Goal: Task Accomplishment & Management: Manage account settings

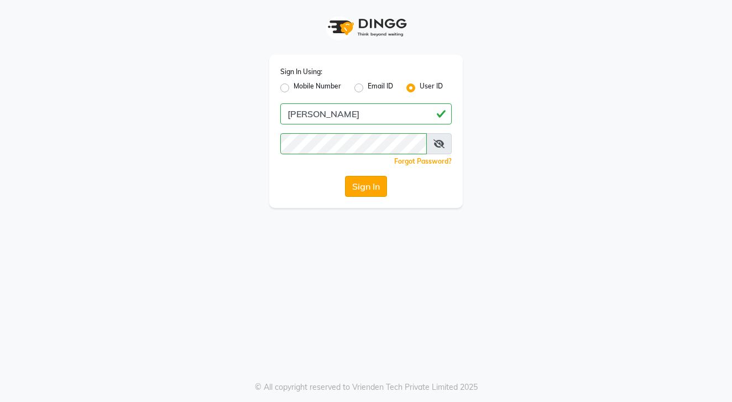
click at [365, 181] on button "Sign In" at bounding box center [366, 186] width 42 height 21
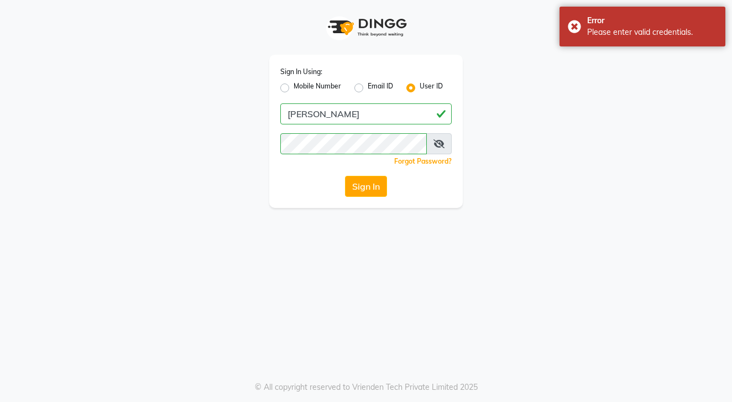
click at [439, 145] on icon at bounding box center [438, 143] width 11 height 9
click at [365, 186] on button "Sign In" at bounding box center [366, 186] width 42 height 21
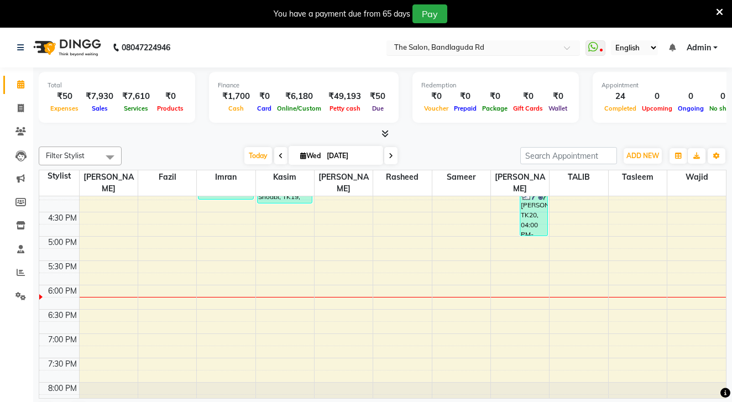
click at [386, 54] on div "Select Location × The Salon, Bandlaguda Rd" at bounding box center [482, 47] width 193 height 15
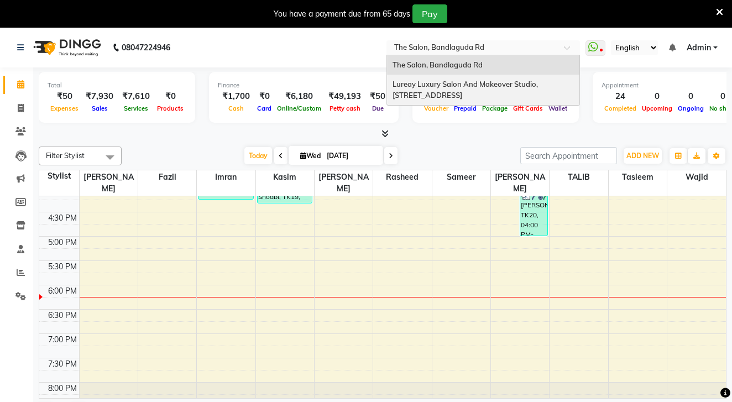
click at [392, 81] on span "Lureay Luxury Salon And Makeover Studio, [STREET_ADDRESS]" at bounding box center [465, 90] width 147 height 20
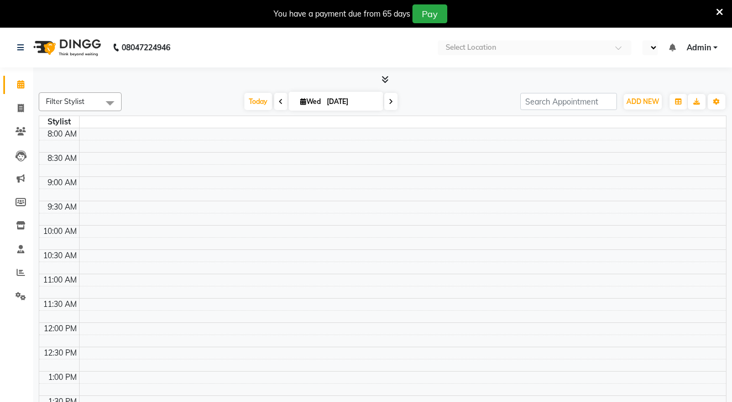
select select "en"
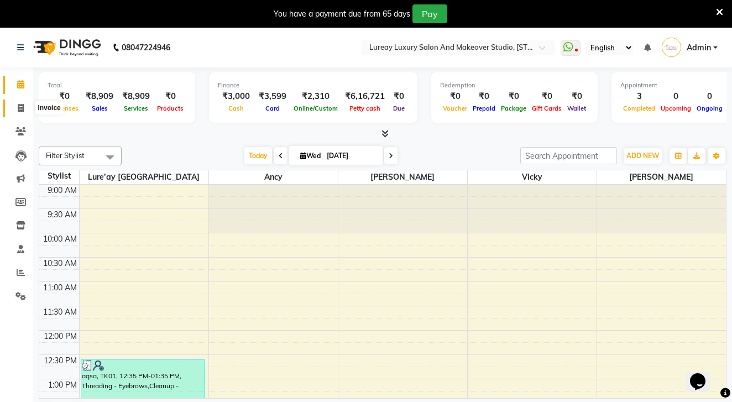
click at [25, 113] on span at bounding box center [20, 108] width 19 height 13
select select "service"
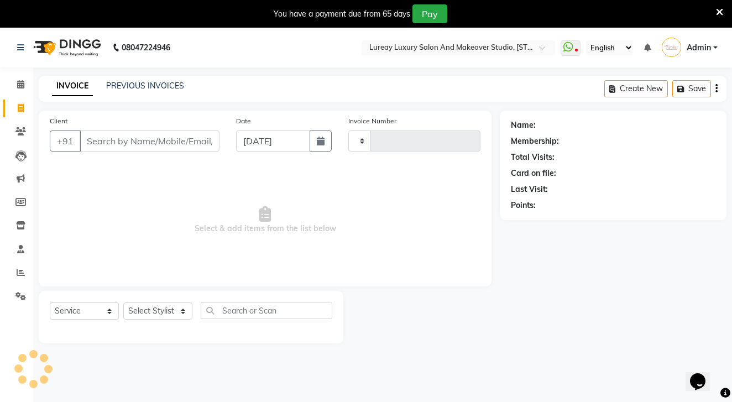
type input "0268"
select select "4075"
click at [135, 85] on link "PREVIOUS INVOICES" at bounding box center [145, 86] width 78 height 10
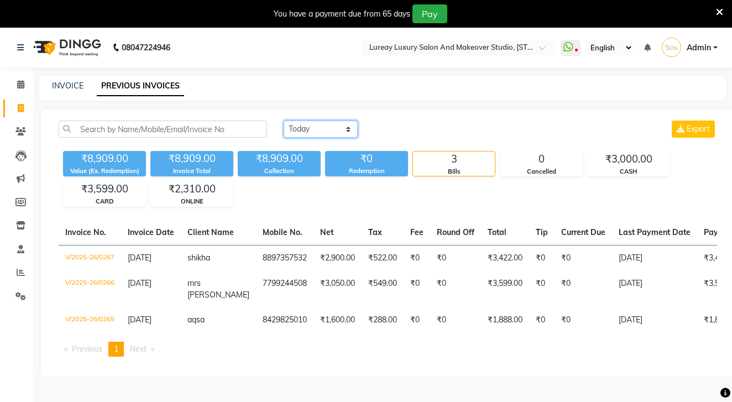
select select "yesterday"
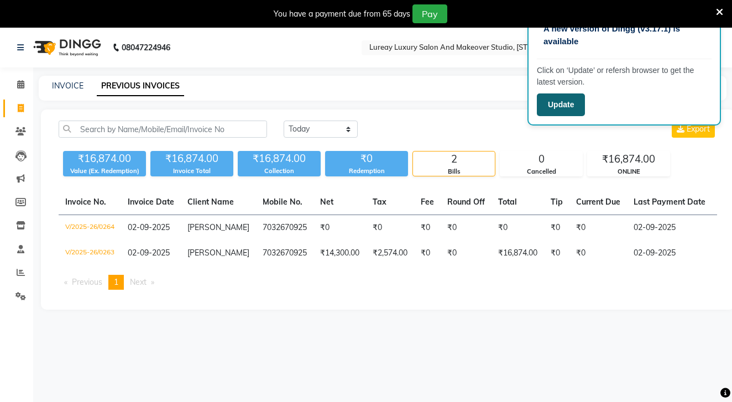
click at [555, 99] on button "Update" at bounding box center [561, 104] width 48 height 23
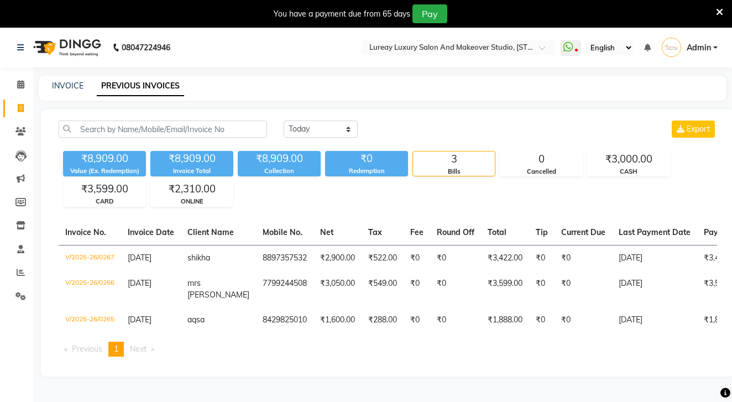
click at [69, 44] on img at bounding box center [66, 47] width 76 height 31
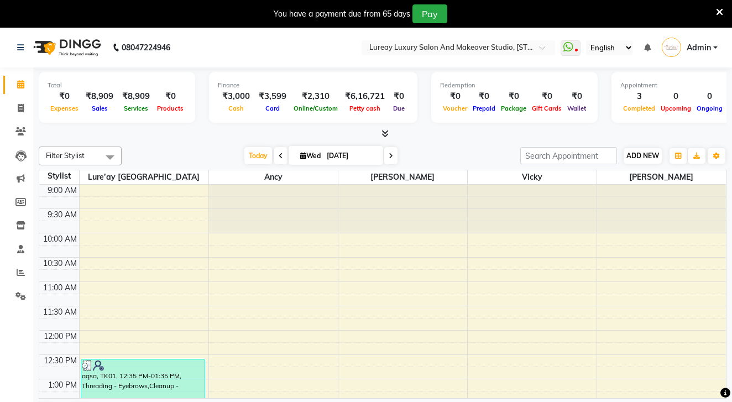
click at [633, 153] on span "ADD NEW" at bounding box center [642, 155] width 33 height 8
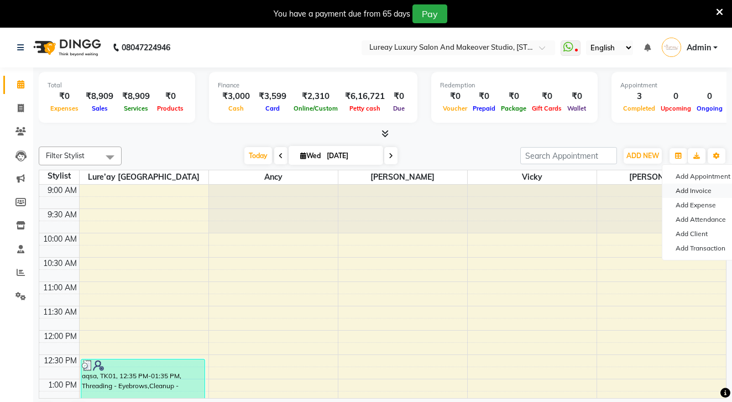
click at [689, 188] on link "Add Invoice" at bounding box center [705, 190] width 87 height 14
select select "4075"
select select "service"
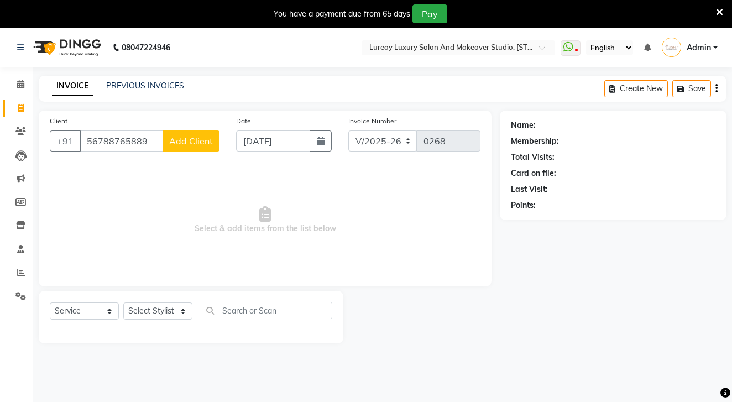
type input "56788765889"
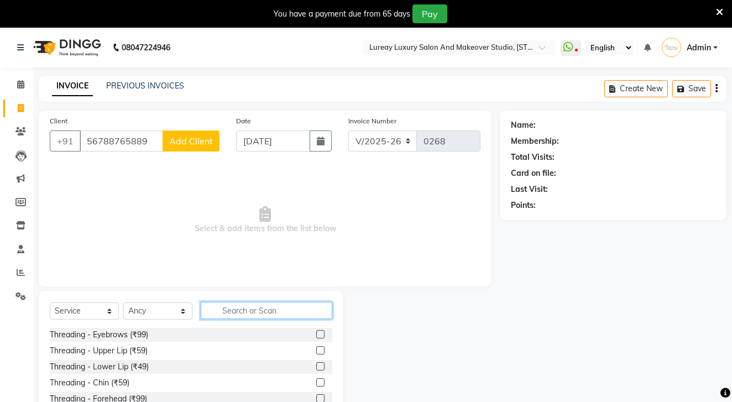
click at [238, 310] on input "text" at bounding box center [267, 310] width 132 height 17
click at [716, 88] on icon "button" at bounding box center [716, 88] width 2 height 1
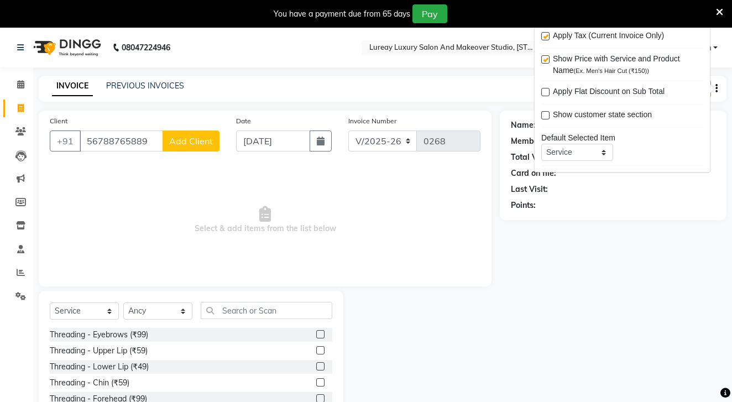
click at [628, 233] on div "Name: Membership: Total Visits: Card on file: Last Visit: Points:" at bounding box center [617, 282] width 235 height 343
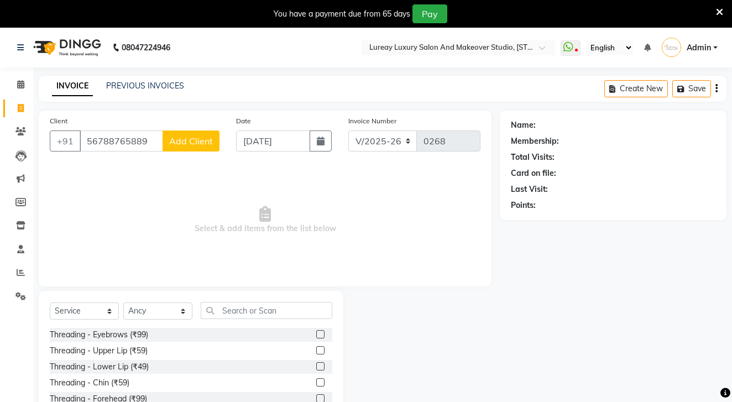
click at [35, 267] on div "Client [PHONE_NUMBER] Add Client Date [DATE] Invoice Number V/2025 V/[PHONE_NUM…" at bounding box center [264, 282] width 469 height 343
click at [159, 313] on select "Select Stylist [PERSON_NAME] [GEOGRAPHIC_DATA] [PERSON_NAME]" at bounding box center [157, 310] width 69 height 17
select select "35806"
click at [228, 317] on input "text" at bounding box center [267, 310] width 132 height 17
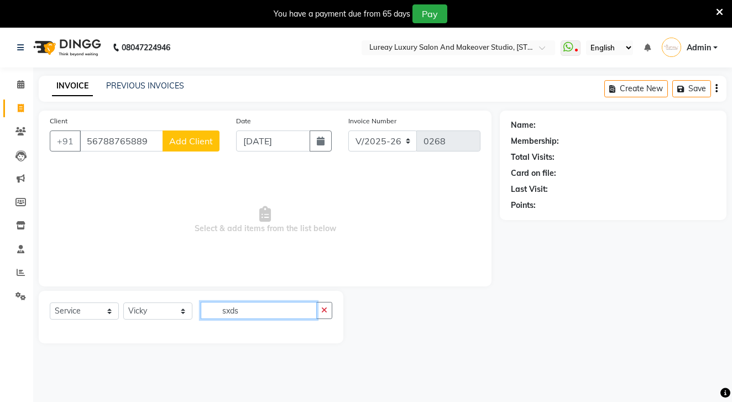
type input "sids"
drag, startPoint x: 258, startPoint y: 317, endPoint x: 325, endPoint y: 304, distance: 68.6
click at [325, 304] on button "button" at bounding box center [324, 310] width 16 height 17
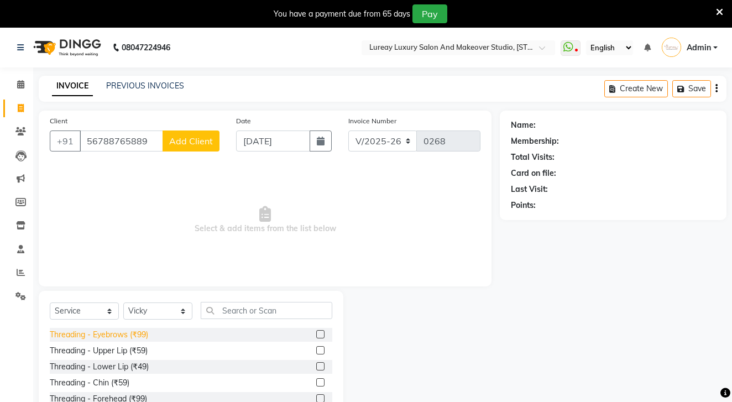
click at [132, 329] on div "Threading - Eyebrows (₹99)" at bounding box center [99, 335] width 98 height 12
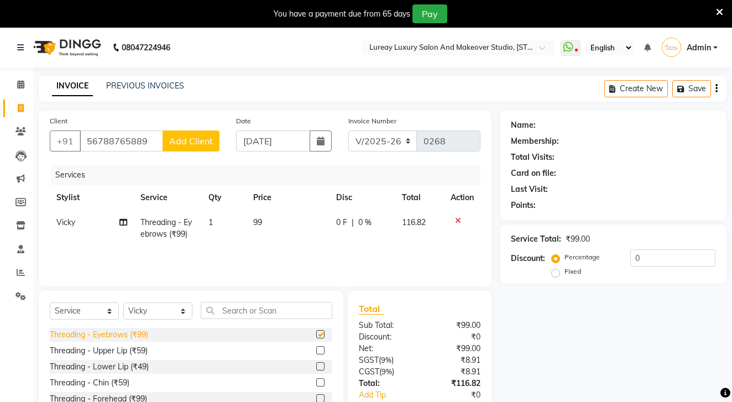
checkbox input "false"
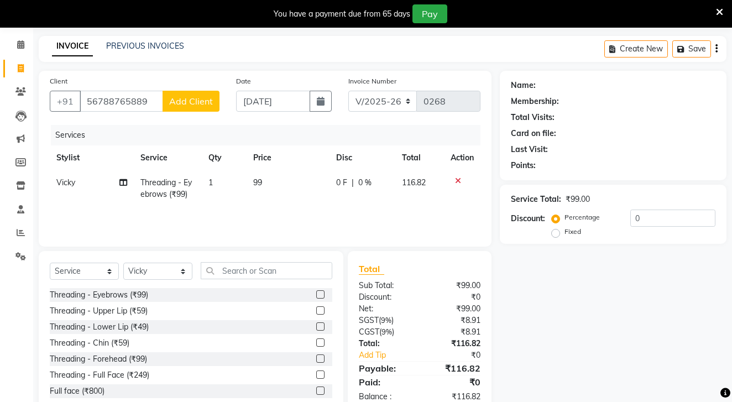
scroll to position [40, 0]
click at [564, 233] on label "Fixed" at bounding box center [572, 231] width 17 height 10
click at [555, 233] on input "Fixed" at bounding box center [558, 231] width 8 height 8
radio input "true"
click at [648, 222] on input "0" at bounding box center [672, 217] width 85 height 17
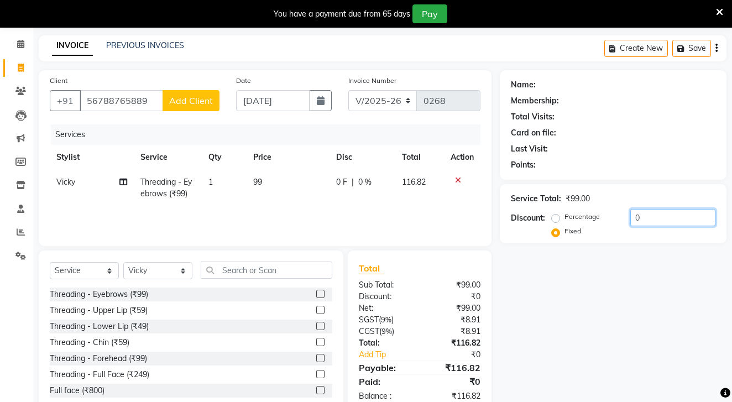
type input "08"
type input "080"
click at [619, 286] on div "Name: Membership: Total Visits: Card on file: Last Visit: Points: Service Total…" at bounding box center [617, 241] width 235 height 343
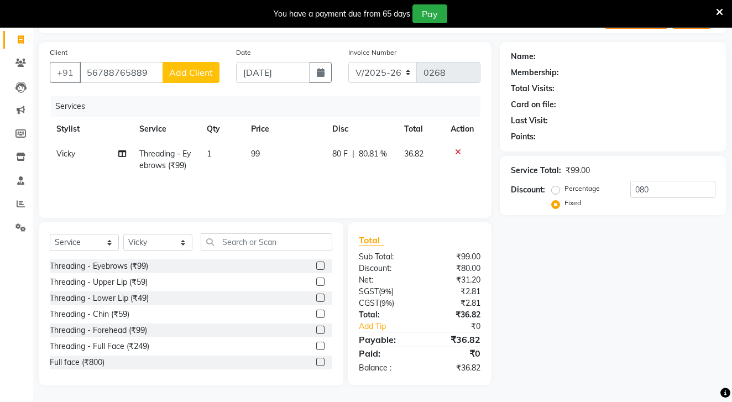
scroll to position [69, 0]
click at [132, 78] on input "56788765889" at bounding box center [121, 72] width 83 height 21
type input "8"
radio input "true"
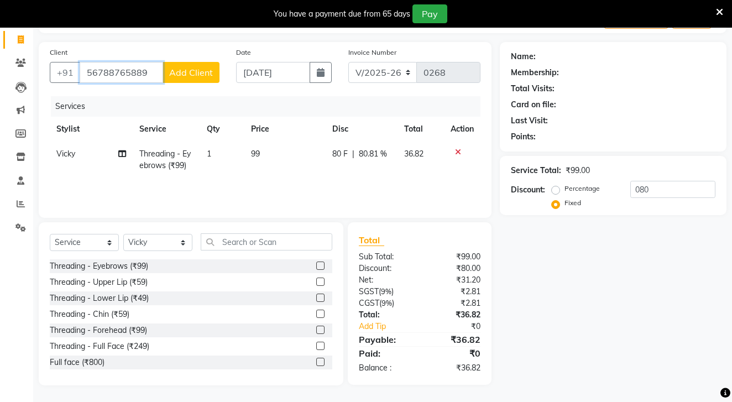
type input "0"
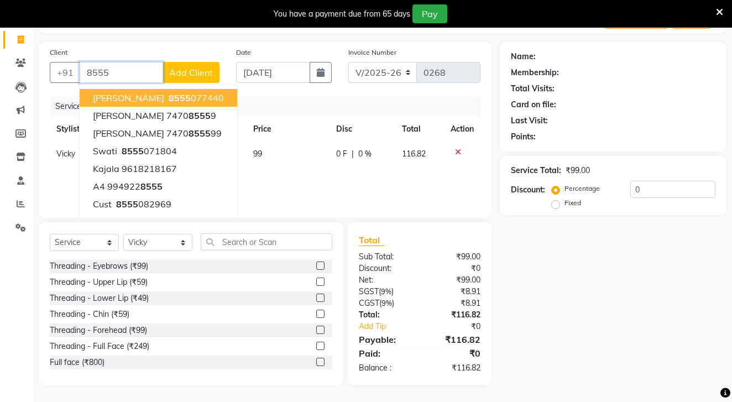
type input "8555077440"
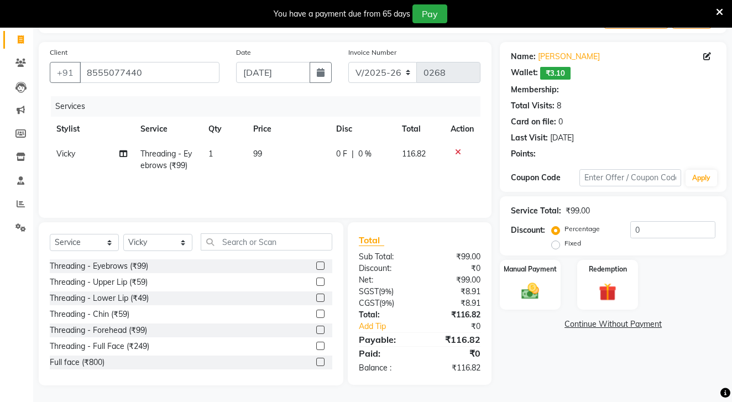
select select "1: Object"
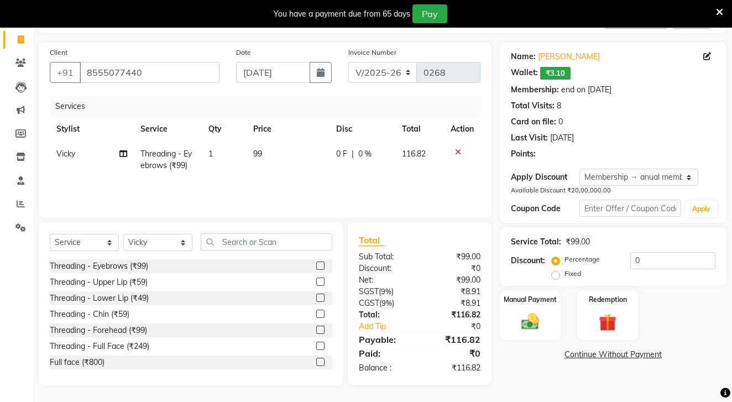
type input "20"
click at [513, 321] on div "Manual Payment" at bounding box center [529, 315] width 63 height 52
click at [614, 350] on span "ONLINE" at bounding box center [622, 355] width 29 height 13
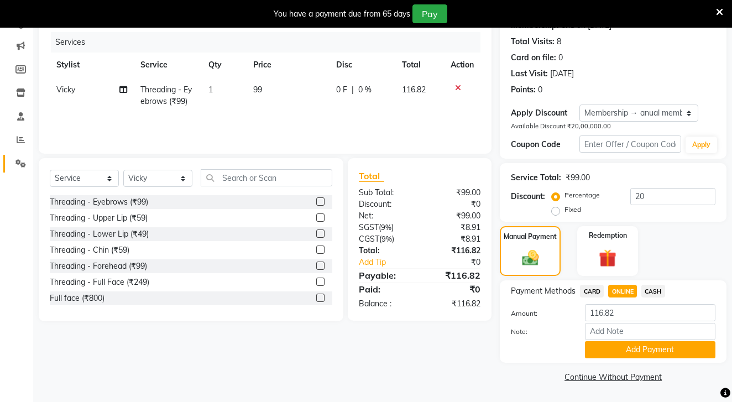
scroll to position [132, 0]
click at [22, 144] on span at bounding box center [20, 140] width 19 height 13
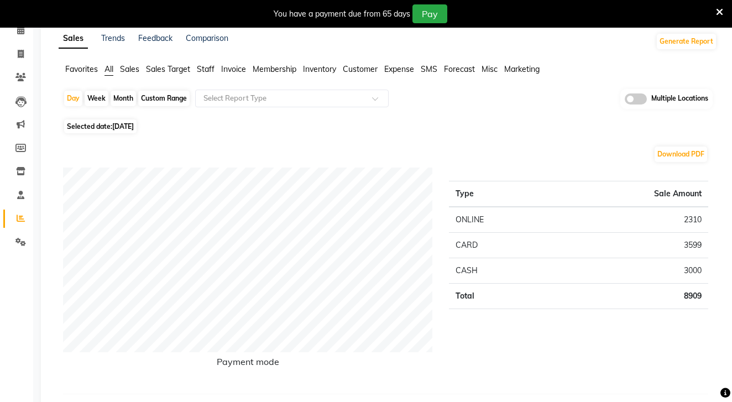
scroll to position [55, 0]
click at [124, 95] on div "Month" at bounding box center [123, 97] width 25 height 15
select select "9"
select select "2025"
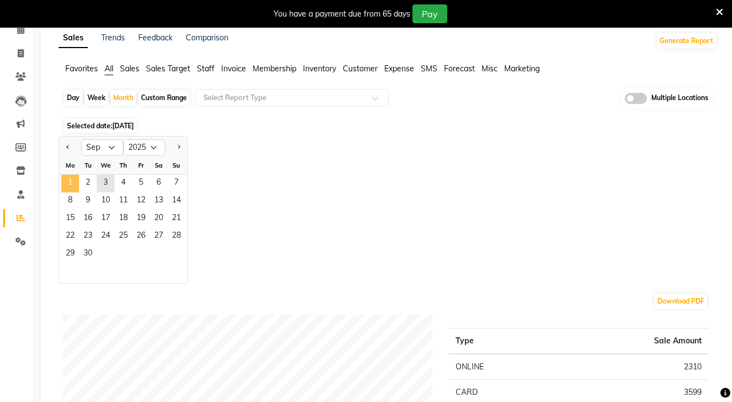
click at [70, 179] on span "1" at bounding box center [70, 184] width 18 height 18
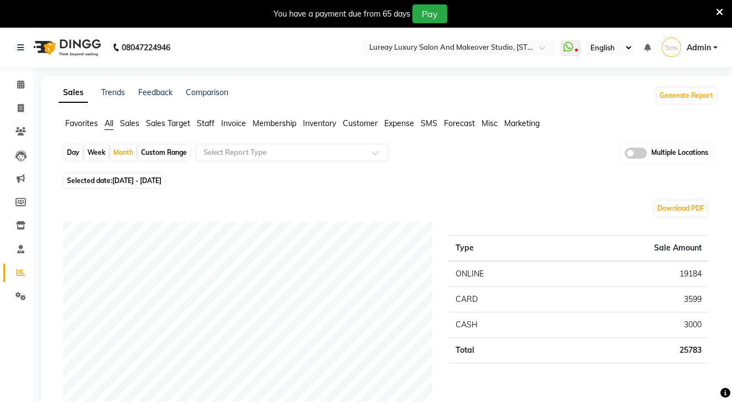
scroll to position [0, 0]
click at [67, 41] on img at bounding box center [66, 47] width 76 height 31
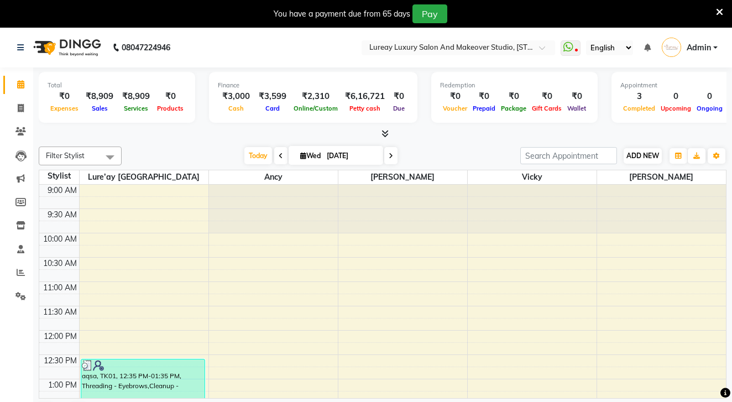
click at [636, 160] on button "ADD NEW Toggle Dropdown" at bounding box center [642, 155] width 38 height 15
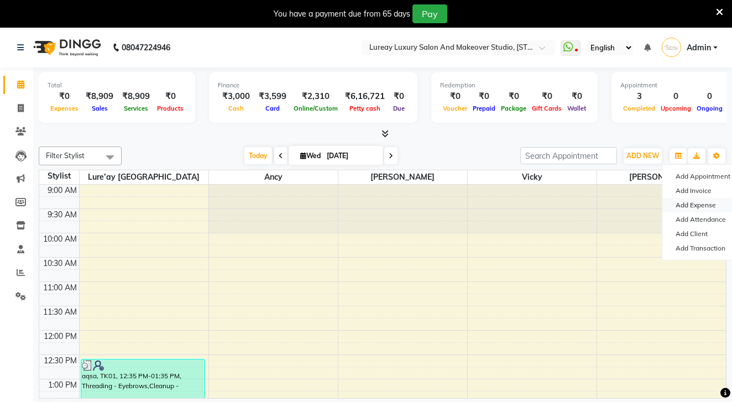
click at [682, 207] on link "Add Expense" at bounding box center [705, 205] width 87 height 14
select select "1"
select select "2892"
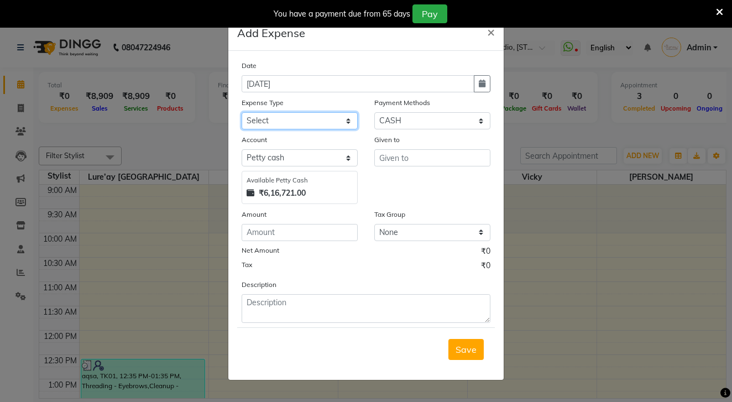
select select "17431"
click at [493, 33] on span "×" at bounding box center [491, 31] width 8 height 17
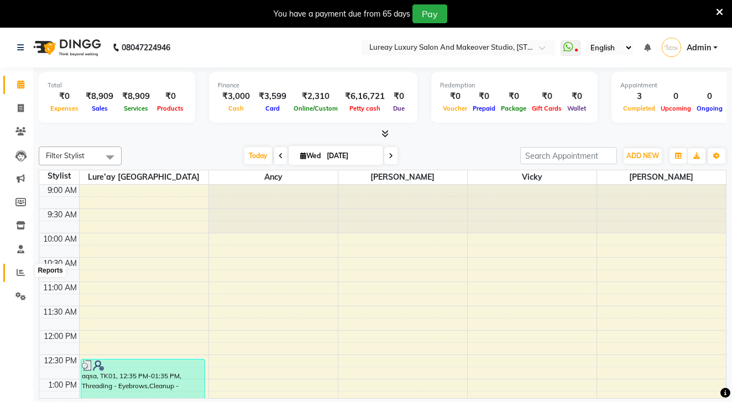
click at [13, 266] on span at bounding box center [20, 272] width 19 height 13
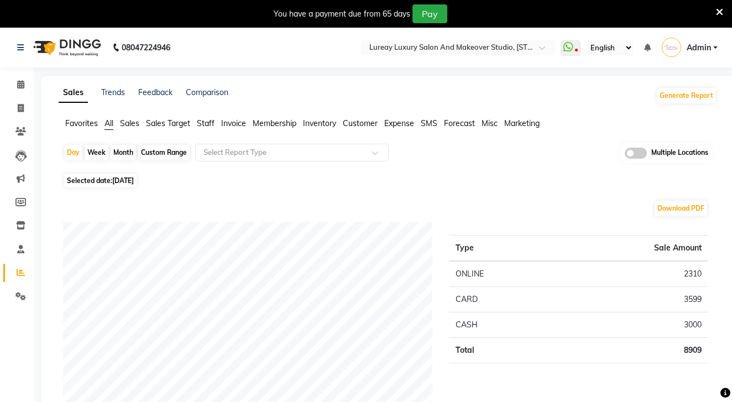
click at [77, 48] on img at bounding box center [66, 47] width 76 height 31
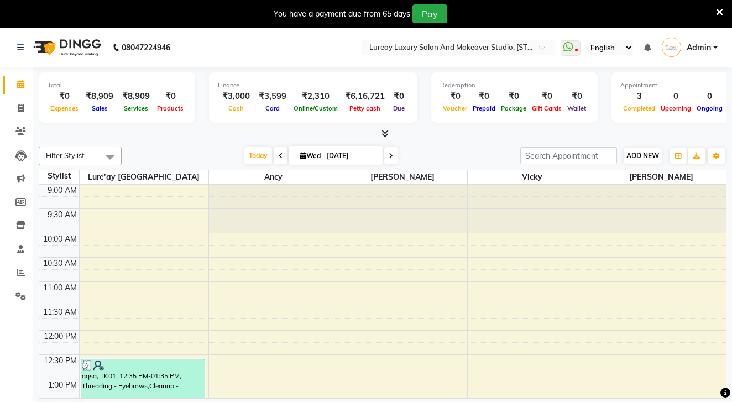
click at [645, 156] on span "ADD NEW" at bounding box center [642, 155] width 33 height 8
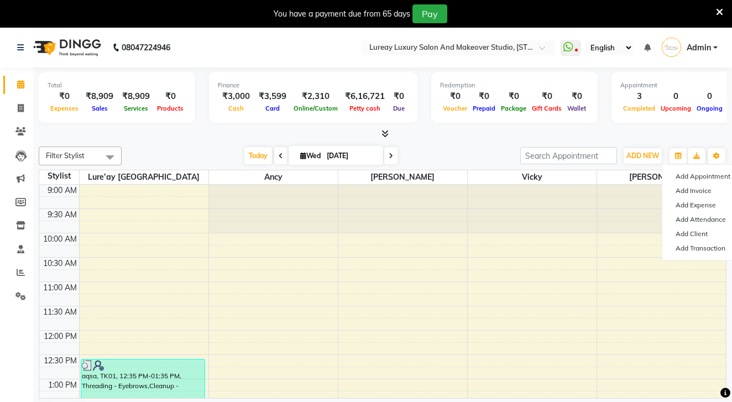
click at [470, 129] on div at bounding box center [382, 134] width 687 height 12
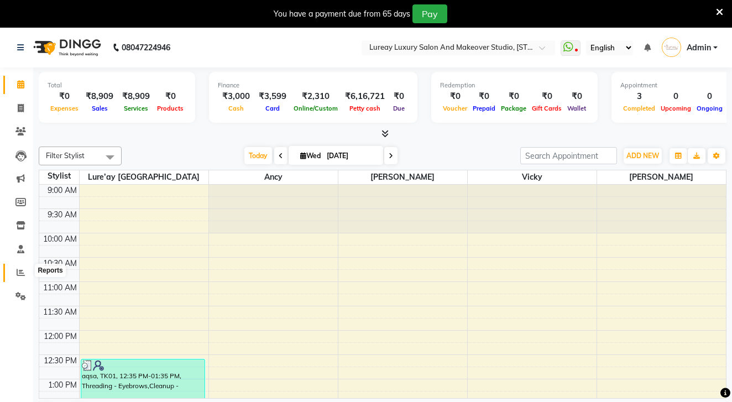
click at [18, 269] on icon at bounding box center [21, 272] width 8 height 8
